Goal: Task Accomplishment & Management: Use online tool/utility

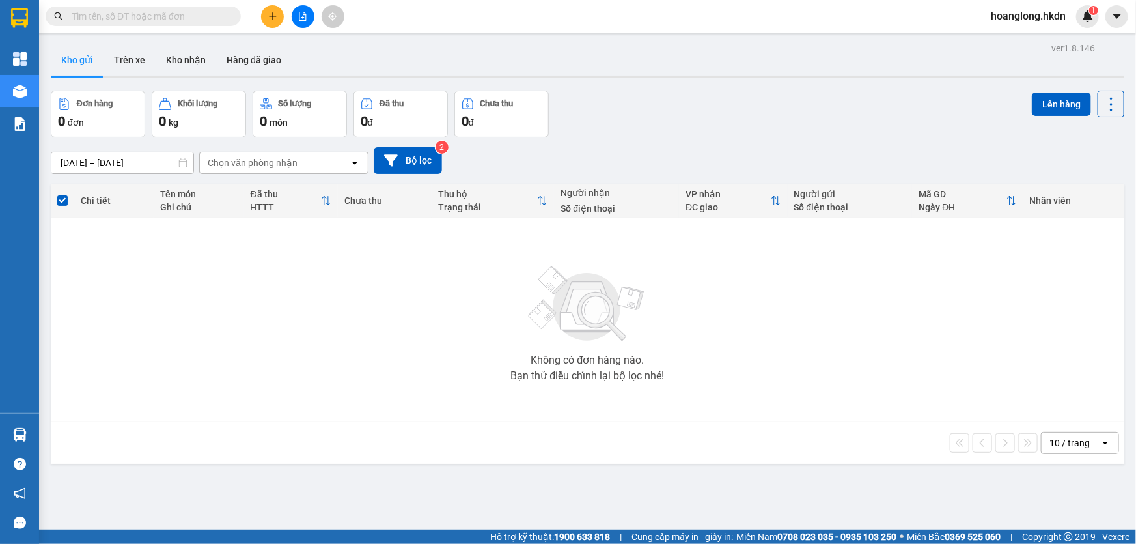
click at [34, 21] on div at bounding box center [19, 21] width 39 height 42
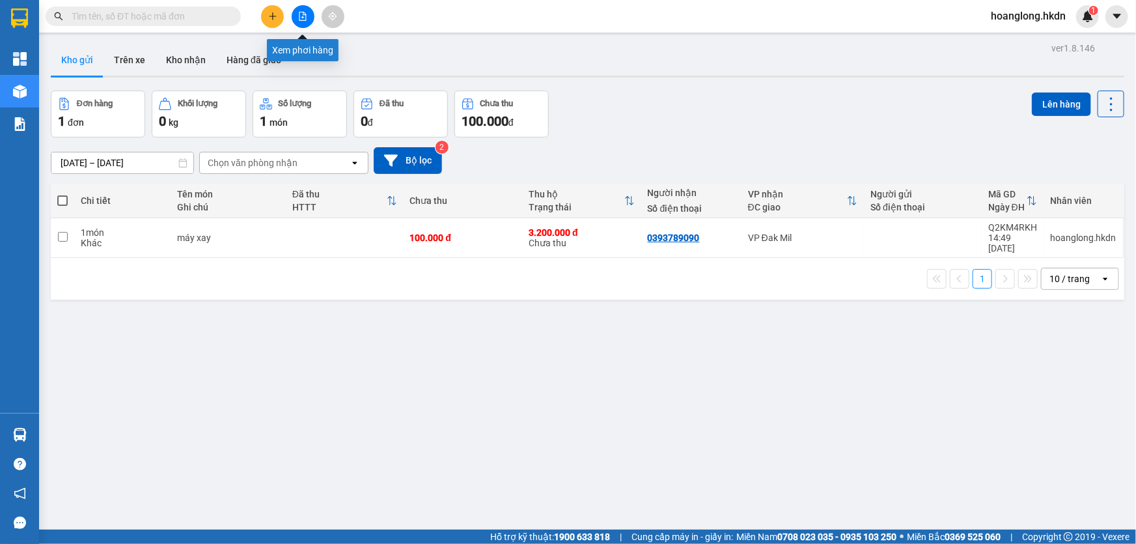
click at [302, 18] on icon "file-add" at bounding box center [303, 16] width 7 height 9
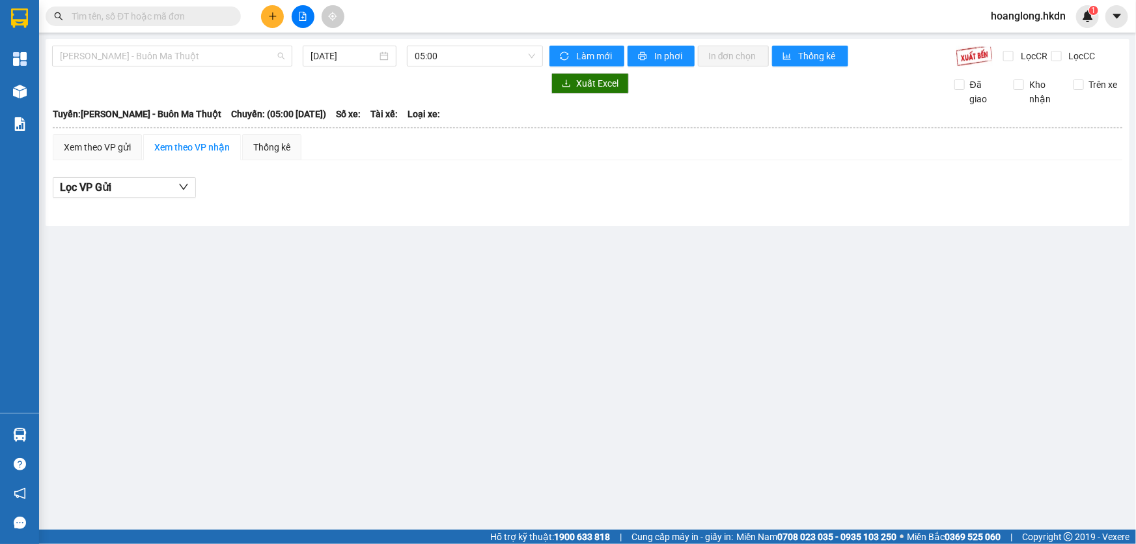
drag, startPoint x: 151, startPoint y: 51, endPoint x: 182, endPoint y: 109, distance: 65.9
click at [150, 51] on span "[PERSON_NAME] - Buôn Ma Thuột" at bounding box center [172, 56] width 225 height 20
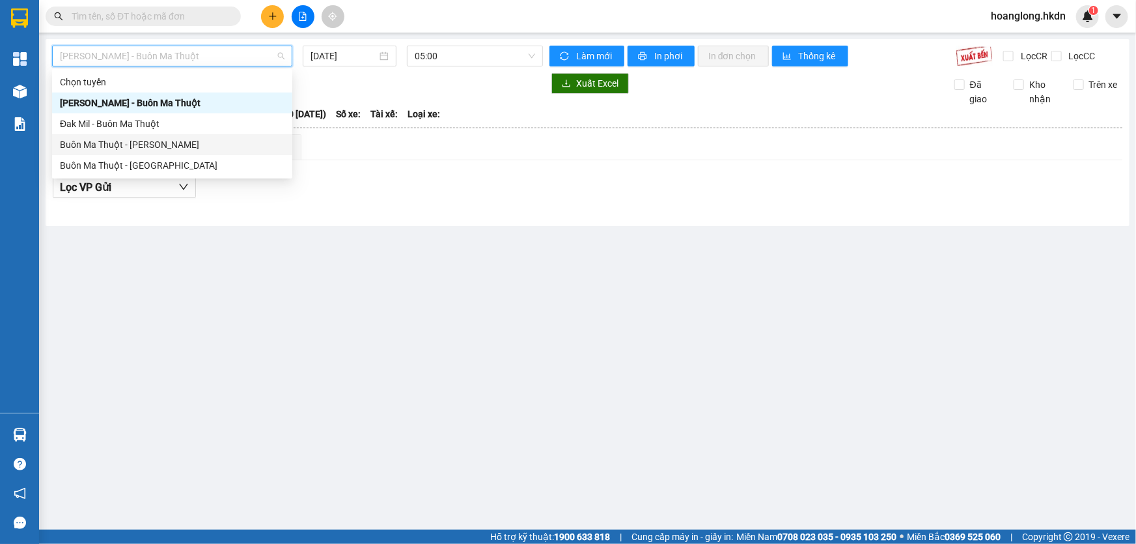
click at [191, 149] on div "Buôn Ma Thuột - [PERSON_NAME]" at bounding box center [172, 144] width 225 height 14
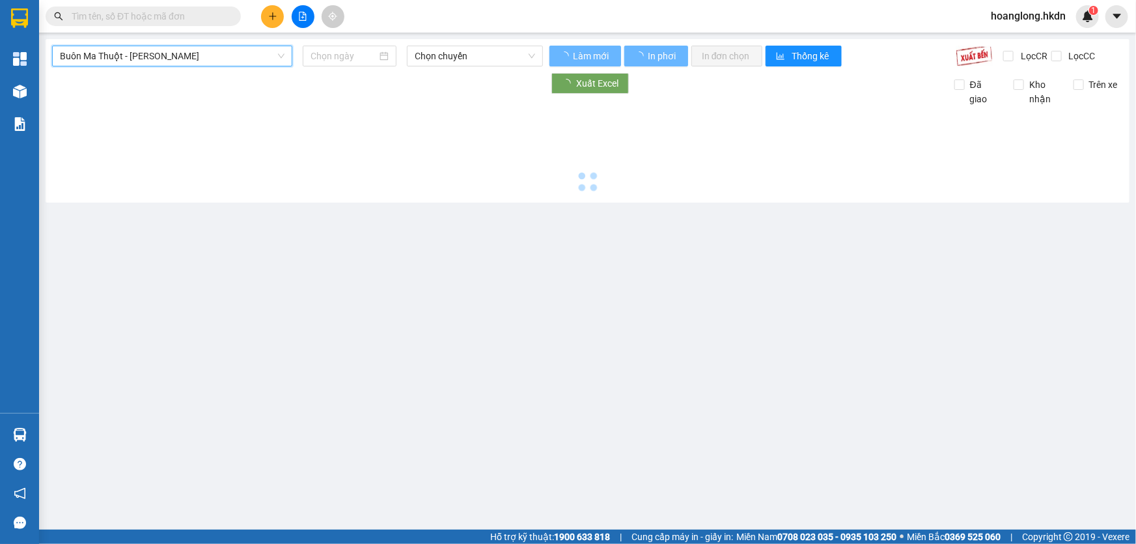
type input "[DATE]"
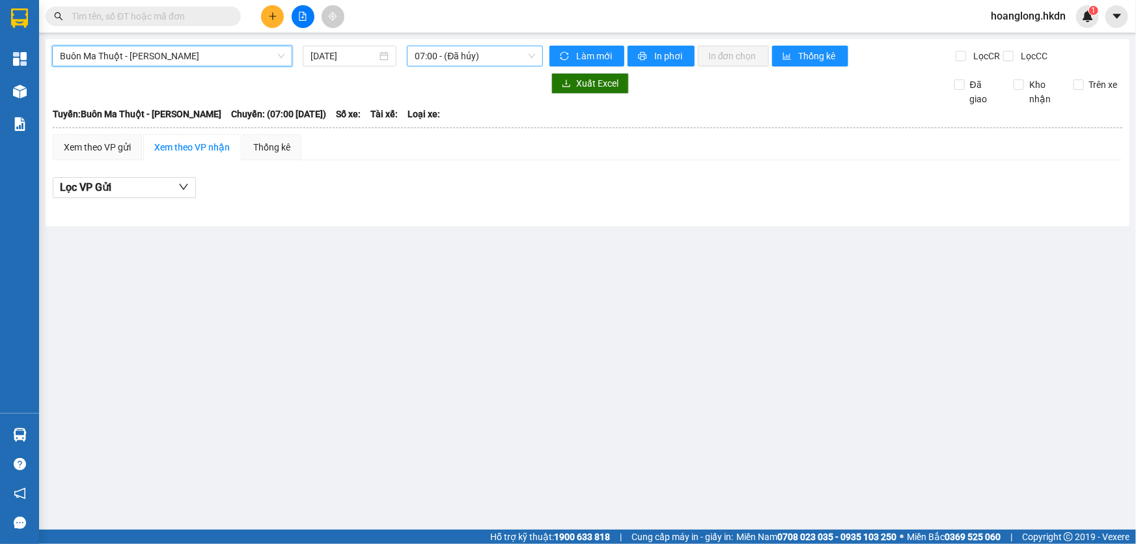
drag, startPoint x: 442, startPoint y: 61, endPoint x: 448, endPoint y: 66, distance: 7.8
click at [443, 61] on span "07:00 - (Đã hủy)" at bounding box center [475, 56] width 120 height 20
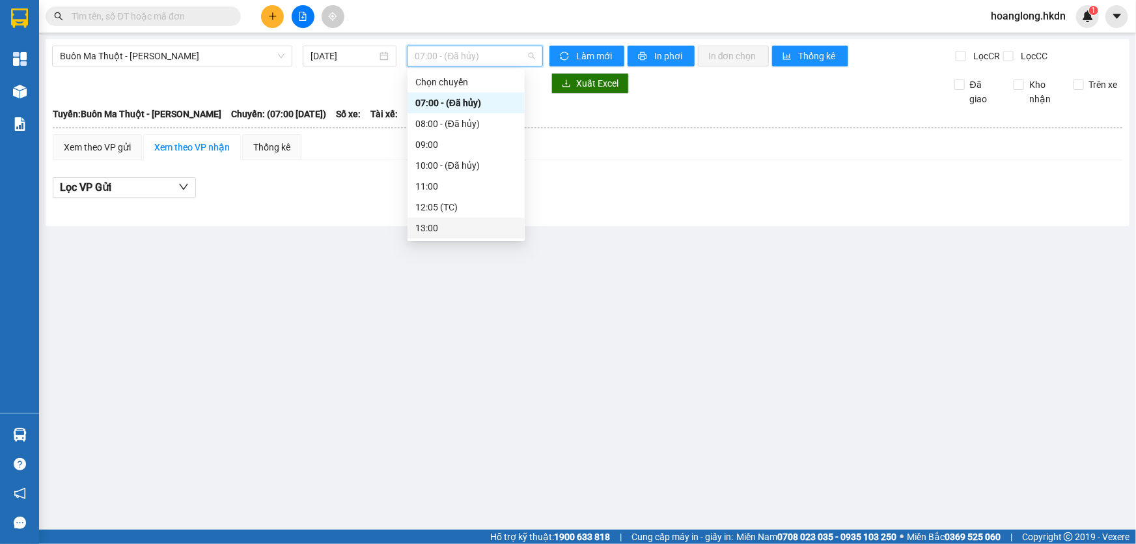
scroll to position [118, 0]
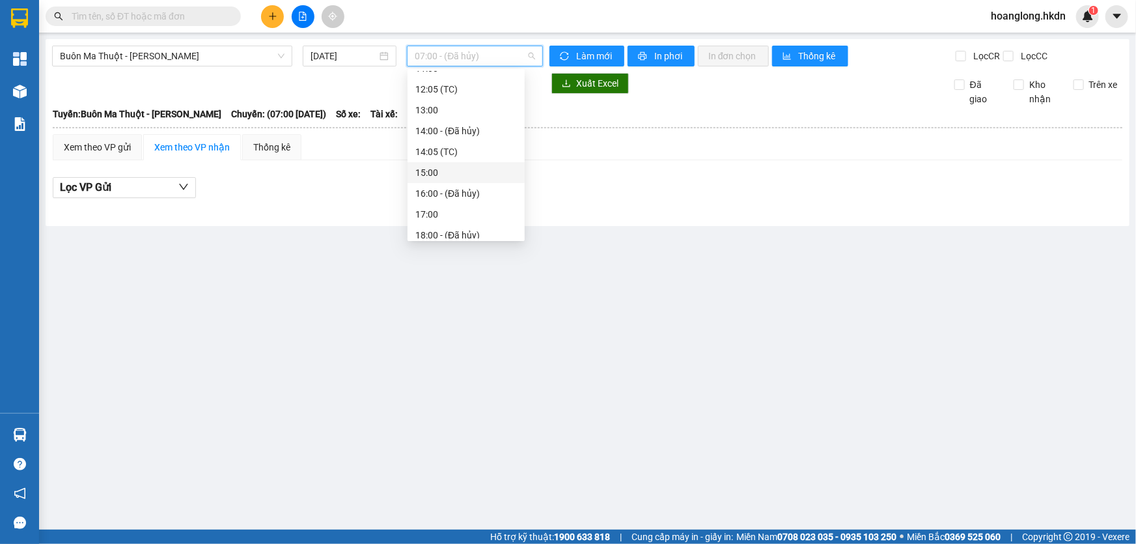
click at [436, 174] on div "15:00" at bounding box center [467, 172] width 102 height 14
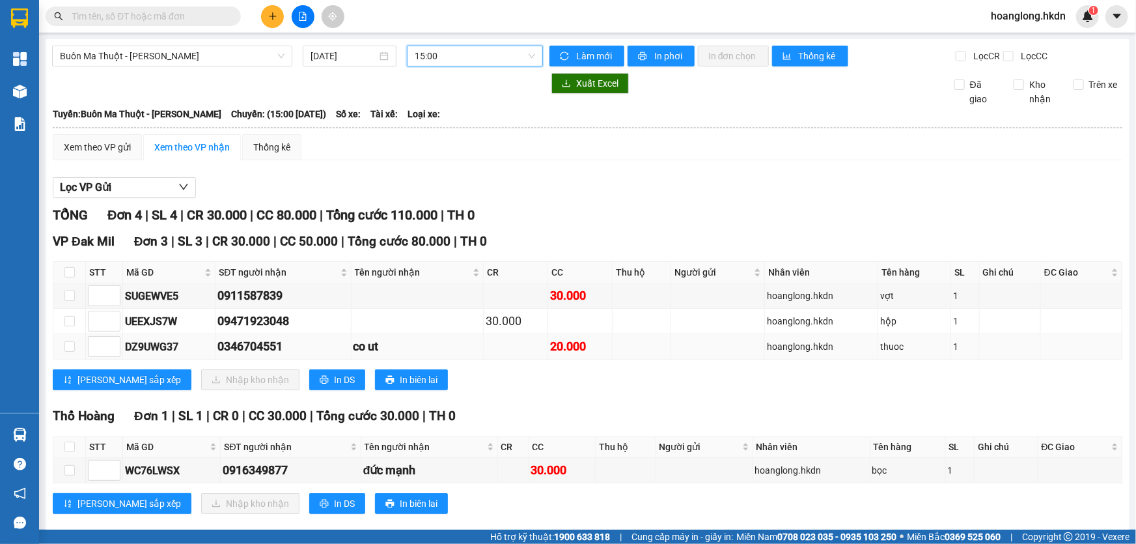
scroll to position [20, 0]
